Goal: Task Accomplishment & Management: Manage account settings

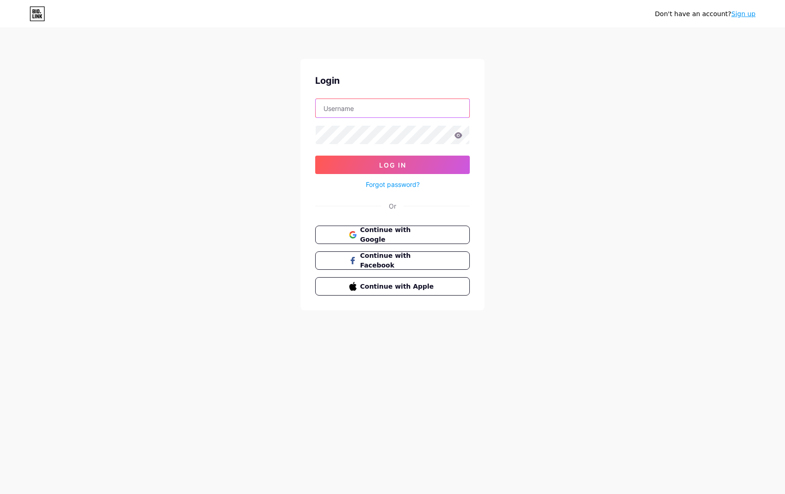
type input "[PERSON_NAME][EMAIL_ADDRESS][DOMAIN_NAME]"
click at [414, 167] on button "Log In" at bounding box center [392, 164] width 155 height 18
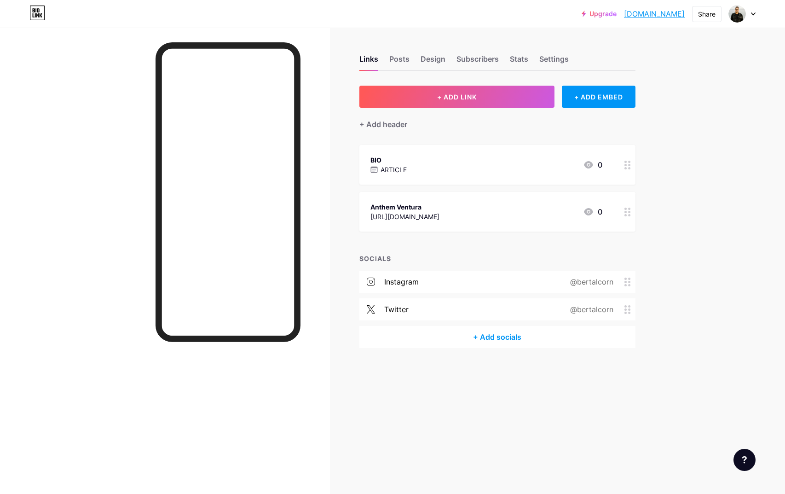
click at [627, 211] on icon at bounding box center [627, 211] width 6 height 9
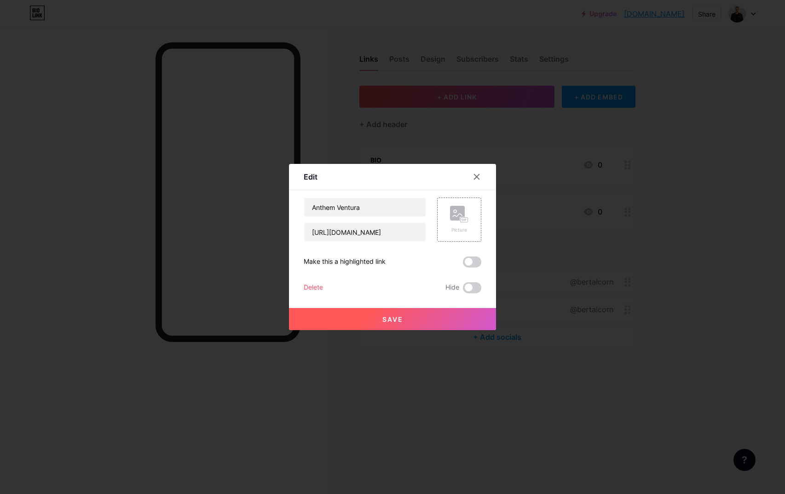
click at [312, 289] on div "Delete" at bounding box center [313, 287] width 19 height 11
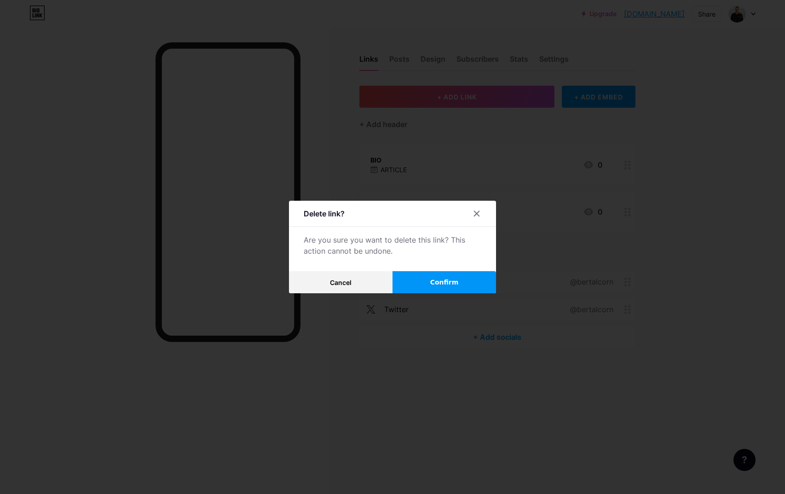
click at [454, 285] on span "Confirm" at bounding box center [444, 282] width 29 height 10
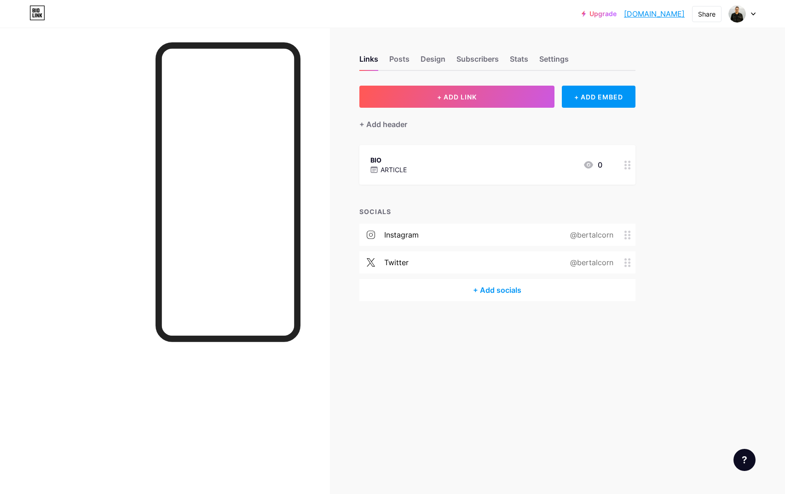
click at [413, 168] on div "BIO ARTICLE 0" at bounding box center [486, 164] width 232 height 21
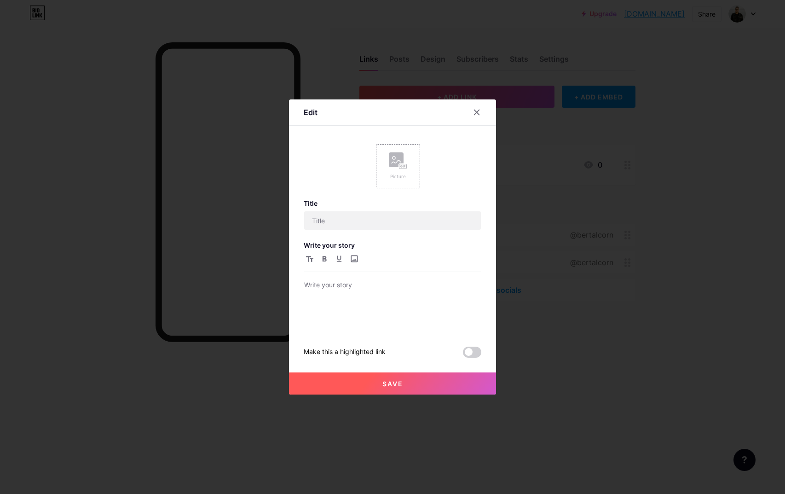
type input "BIO"
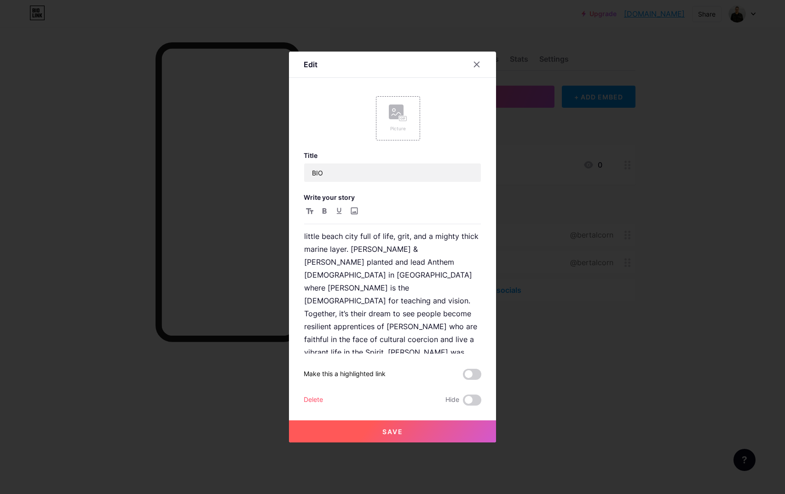
scroll to position [66, 0]
click at [317, 401] on div "Delete" at bounding box center [313, 399] width 19 height 11
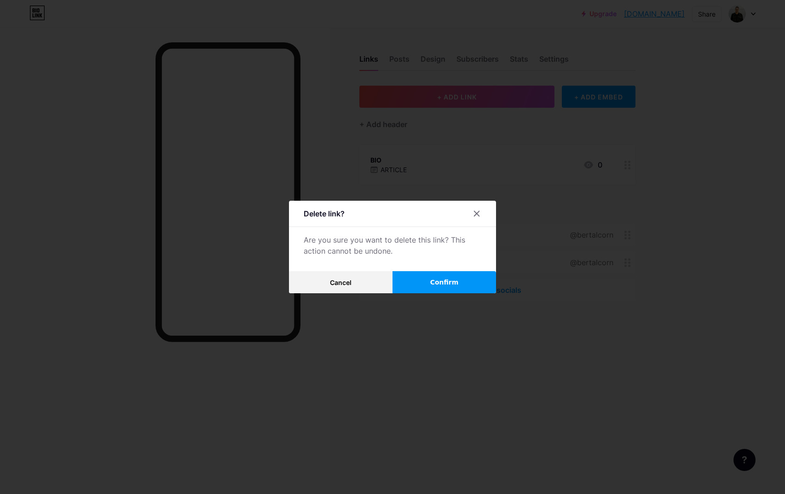
click at [456, 290] on button "Confirm" at bounding box center [444, 282] width 104 height 22
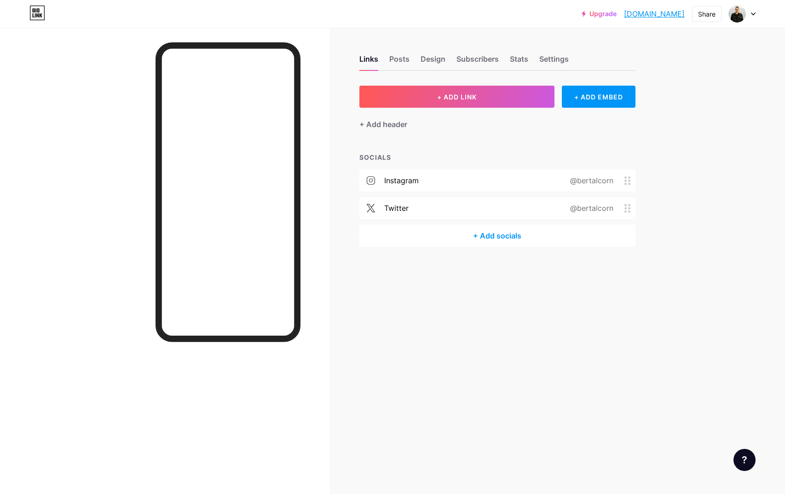
click at [501, 241] on div "+ Add socials" at bounding box center [497, 236] width 276 height 22
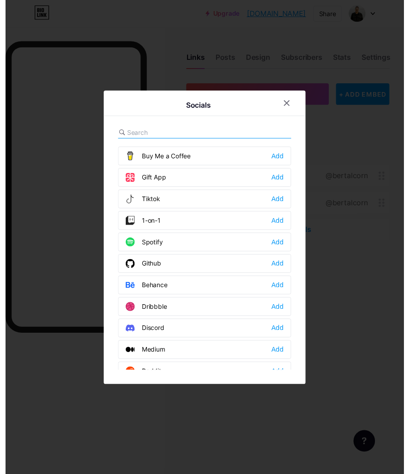
scroll to position [113, 0]
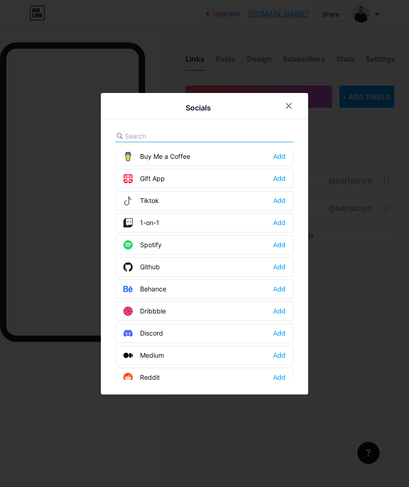
click at [183, 462] on div at bounding box center [204, 243] width 409 height 487
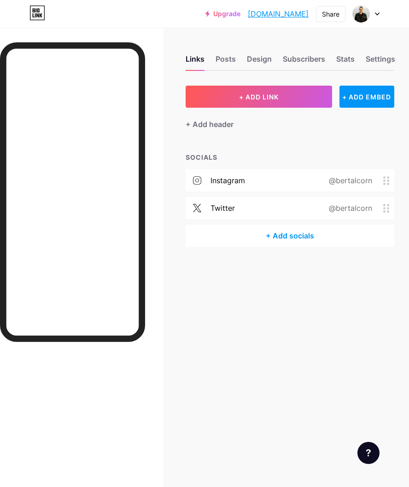
click at [351, 212] on div "@bertalcorn" at bounding box center [348, 207] width 69 height 11
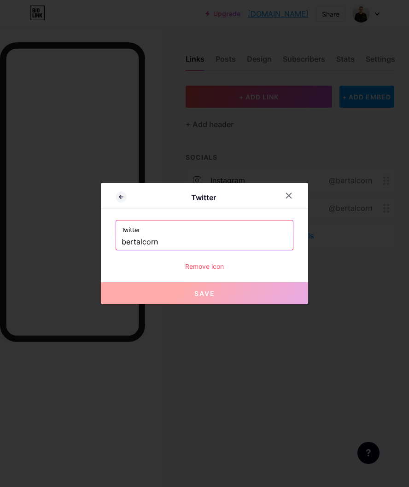
click at [208, 267] on div "Remove icon" at bounding box center [204, 266] width 178 height 10
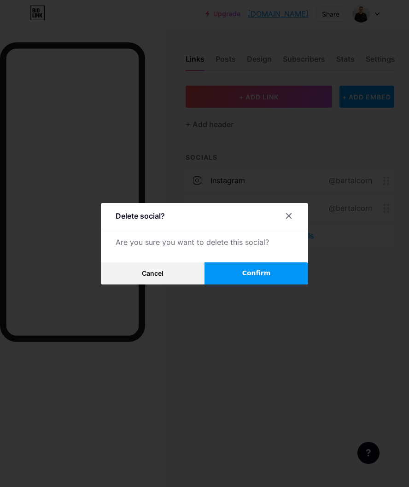
click at [234, 279] on button "Confirm" at bounding box center [256, 273] width 104 height 22
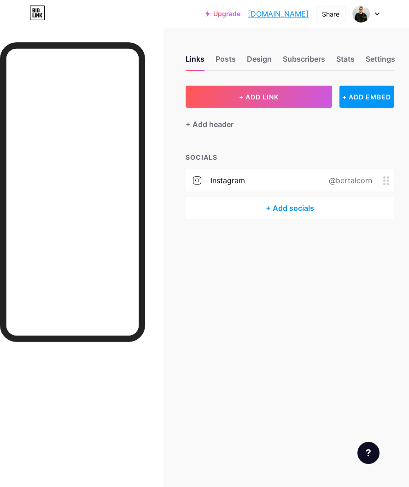
click at [267, 181] on div "instagram @bertalcorn" at bounding box center [289, 180] width 208 height 22
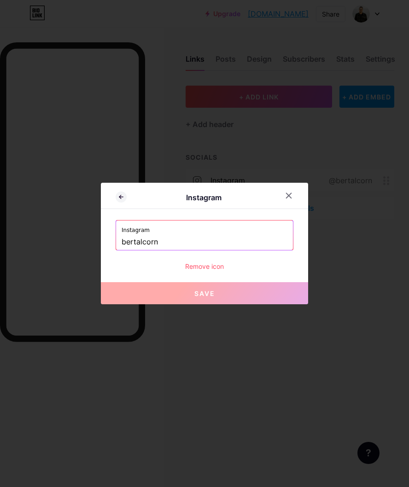
click at [192, 267] on div "Remove icon" at bounding box center [204, 266] width 178 height 10
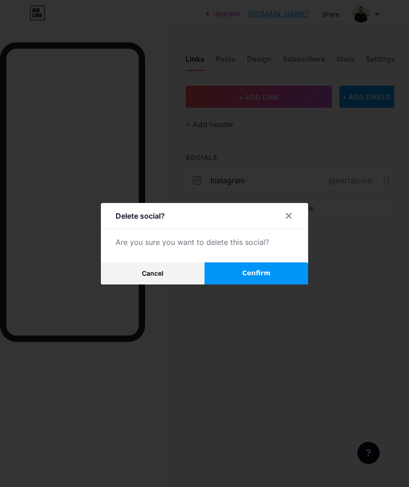
click at [238, 276] on button "Confirm" at bounding box center [256, 273] width 104 height 22
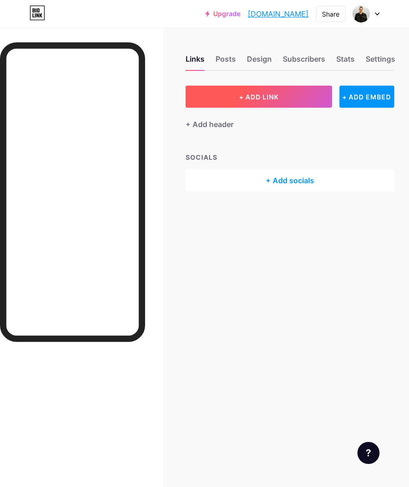
click at [273, 97] on span "+ ADD LINK" at bounding box center [259, 97] width 40 height 8
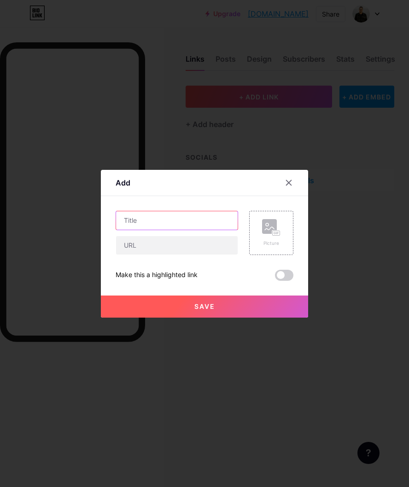
click at [151, 223] on input "text" at bounding box center [176, 220] width 121 height 18
type input "Website"
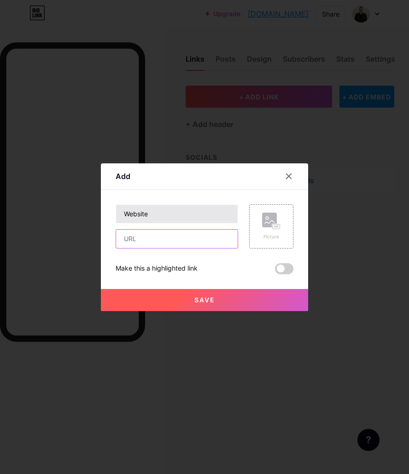
paste input "[URL][DOMAIN_NAME]"
type input "[URL][DOMAIN_NAME]"
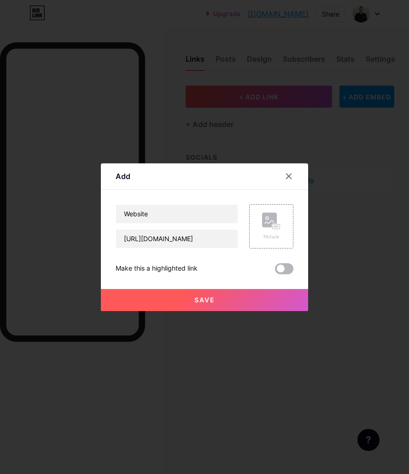
click at [285, 266] on span at bounding box center [284, 268] width 18 height 11
click at [275, 271] on input "checkbox" at bounding box center [275, 271] width 0 height 0
click at [283, 301] on button "Save" at bounding box center [204, 300] width 207 height 22
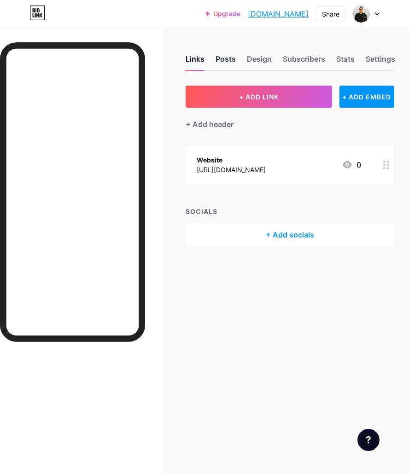
click at [229, 59] on div "Posts" at bounding box center [225, 61] width 20 height 17
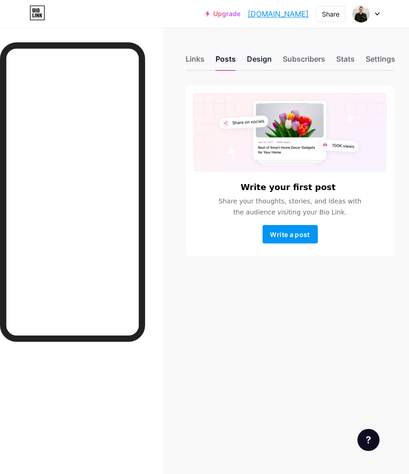
click at [268, 63] on div "Design" at bounding box center [259, 61] width 25 height 17
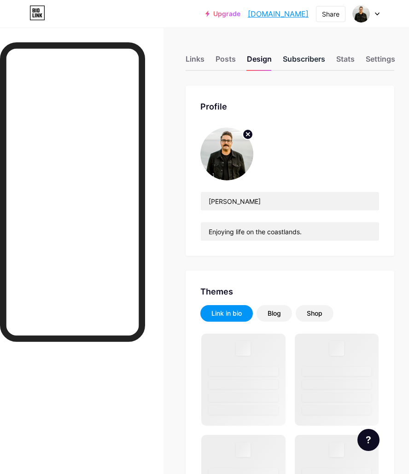
click at [299, 63] on div "Subscribers" at bounding box center [303, 61] width 42 height 17
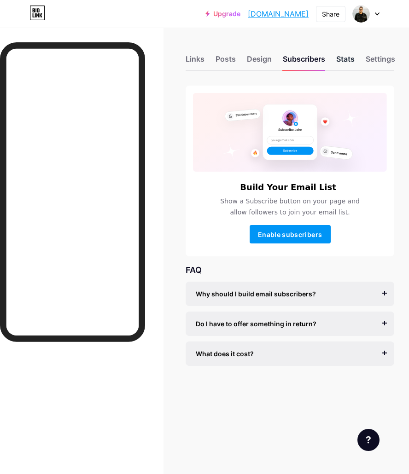
click at [340, 63] on div "Stats" at bounding box center [345, 61] width 18 height 17
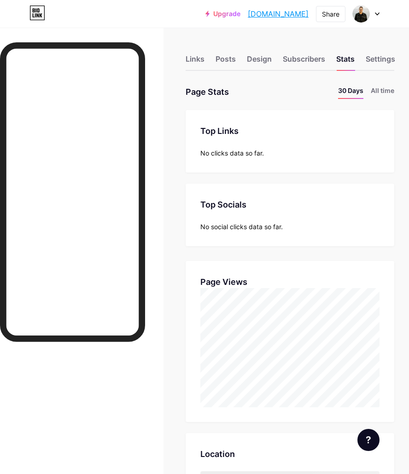
scroll to position [474, 409]
click at [382, 91] on li "All time" at bounding box center [381, 92] width 23 height 13
click at [199, 59] on div "Links" at bounding box center [194, 61] width 19 height 17
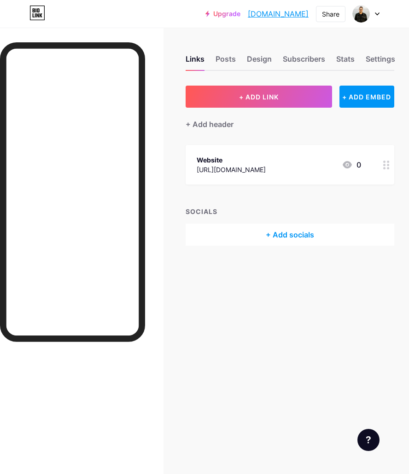
click at [299, 15] on link "[DOMAIN_NAME]" at bounding box center [278, 13] width 61 height 11
click at [397, 163] on div "Links Posts Design Subscribers Stats Settings + ADD LINK + ADD EMBED + Add head…" at bounding box center [204, 160] width 409 height 264
click at [302, 165] on div "Website [URL][DOMAIN_NAME] 0" at bounding box center [278, 164] width 164 height 21
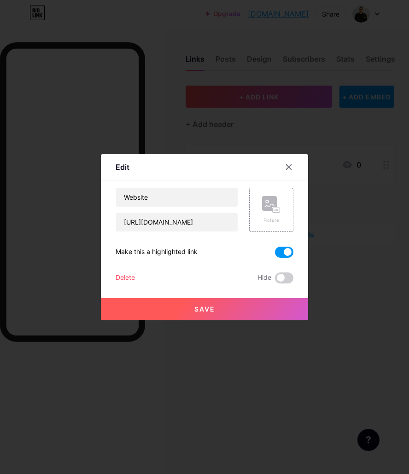
click at [283, 261] on div "Website [URL][DOMAIN_NAME] Picture Make this a highlighted link Delete Hide Save" at bounding box center [204, 236] width 178 height 96
click at [283, 255] on span at bounding box center [284, 252] width 18 height 11
click at [275, 254] on input "checkbox" at bounding box center [275, 254] width 0 height 0
click at [253, 308] on button "Save" at bounding box center [204, 309] width 207 height 22
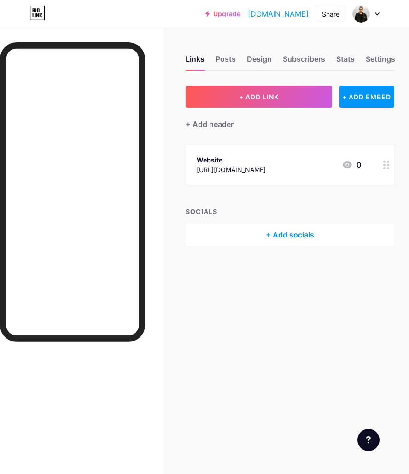
click at [289, 236] on div "+ Add socials" at bounding box center [289, 235] width 208 height 22
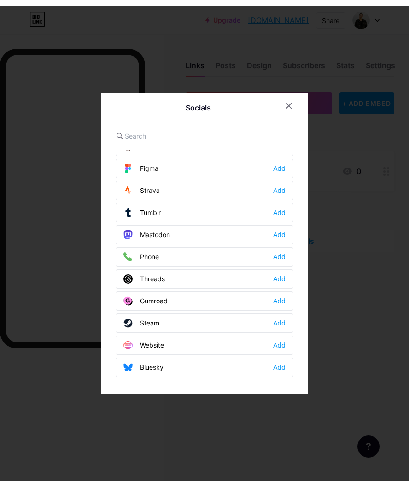
scroll to position [830, 0]
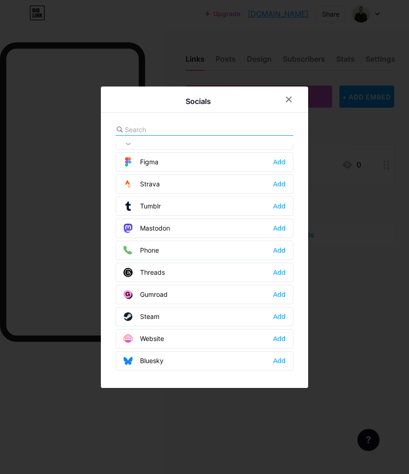
click at [169, 294] on div "Gumroad Add" at bounding box center [204, 294] width 178 height 19
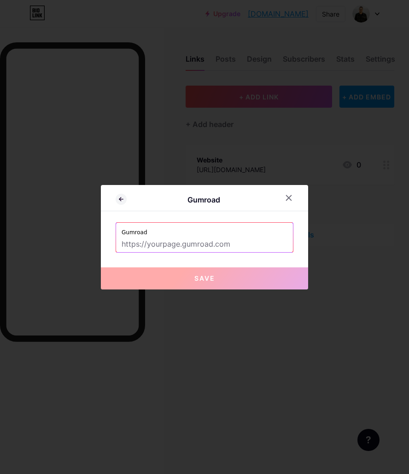
click at [187, 248] on input "text" at bounding box center [204, 244] width 166 height 16
paste input "[URL][DOMAIN_NAME]"
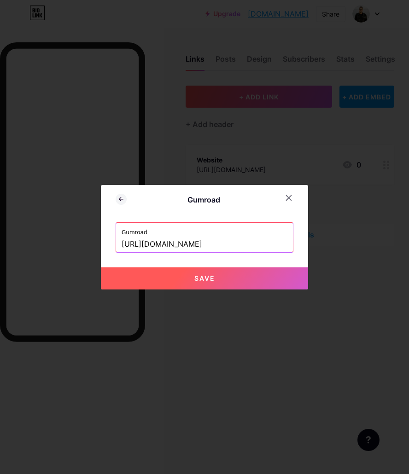
type input "[URL][DOMAIN_NAME]"
click at [206, 274] on span "Save" at bounding box center [204, 278] width 21 height 8
